Goal: Find specific page/section: Find specific page/section

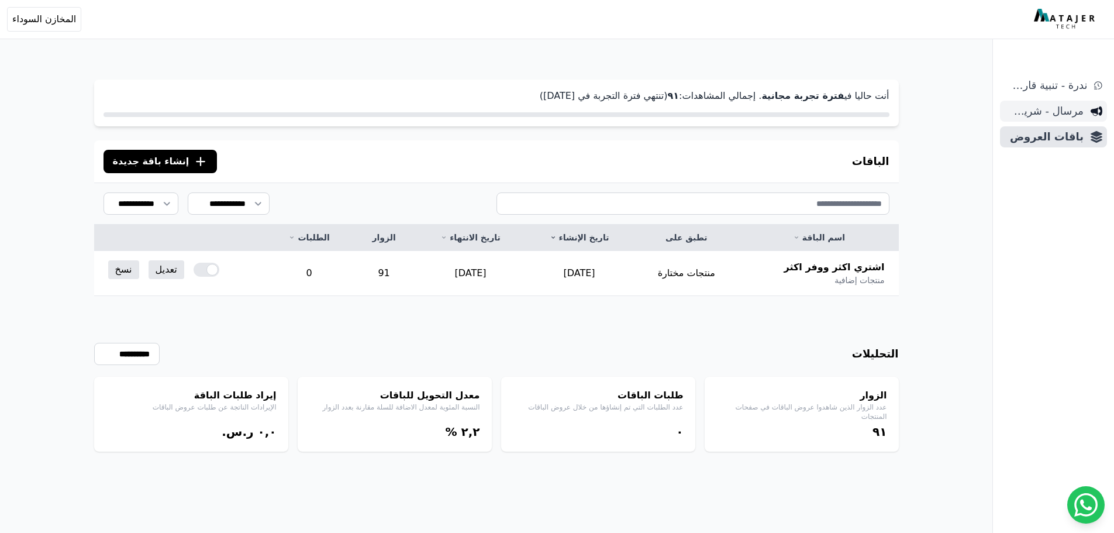
click at [1053, 107] on span "مرسال - شريط دعاية" at bounding box center [1043, 111] width 79 height 16
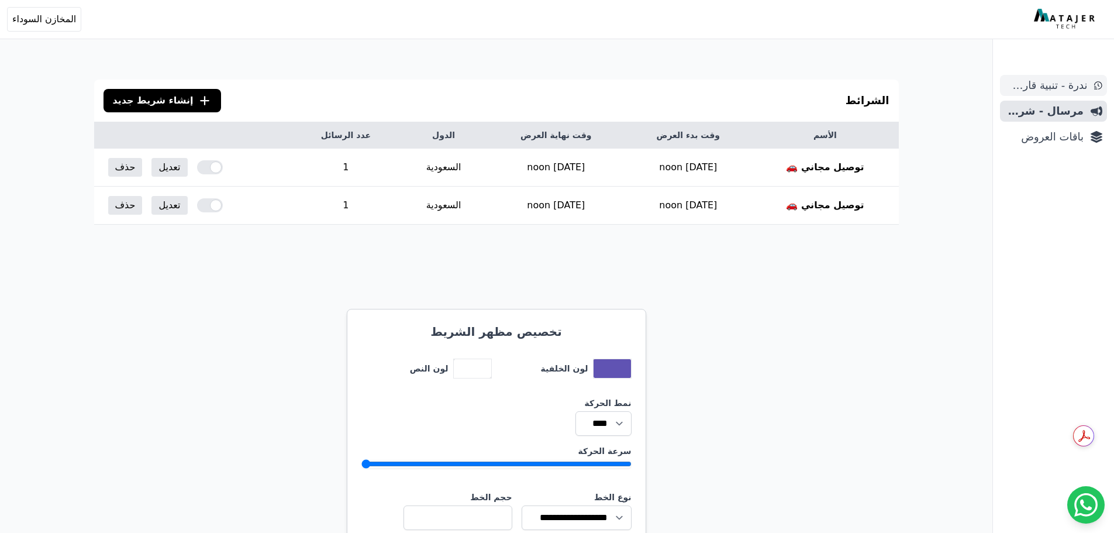
click at [1067, 90] on span "ندرة - تنبية قارب علي النفاذ" at bounding box center [1045, 85] width 82 height 16
